Goal: Navigation & Orientation: Find specific page/section

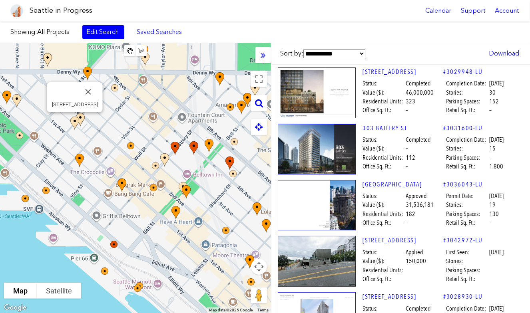
click at [80, 120] on img at bounding box center [79, 130] width 24 height 34
click at [78, 158] on img at bounding box center [84, 168] width 24 height 34
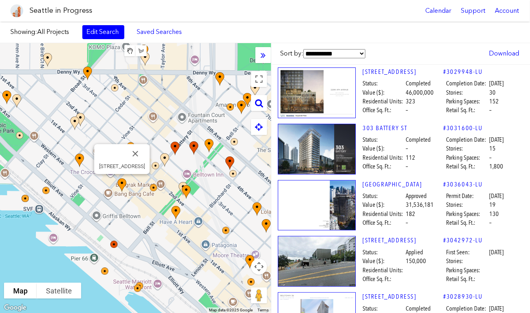
click at [122, 182] on img at bounding box center [126, 192] width 24 height 34
